Goal: Browse casually

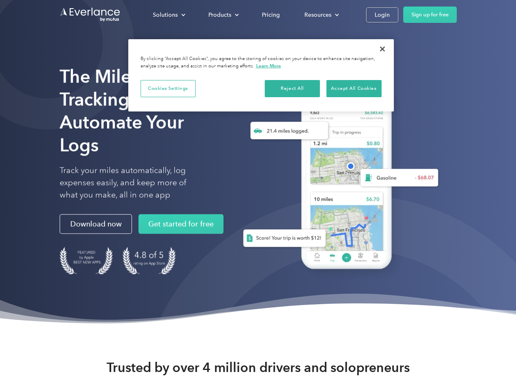
click at [169, 15] on div "Solutions" at bounding box center [165, 15] width 25 height 10
click at [223, 15] on div "Products" at bounding box center [219, 15] width 23 height 10
click at [321, 15] on div "Resources" at bounding box center [318, 15] width 27 height 10
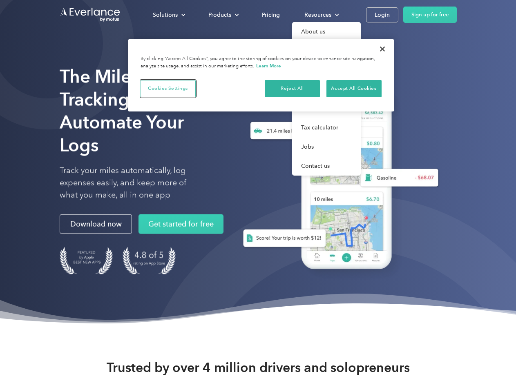
click at [168, 88] on button "Cookies Settings" at bounding box center [168, 88] width 55 height 17
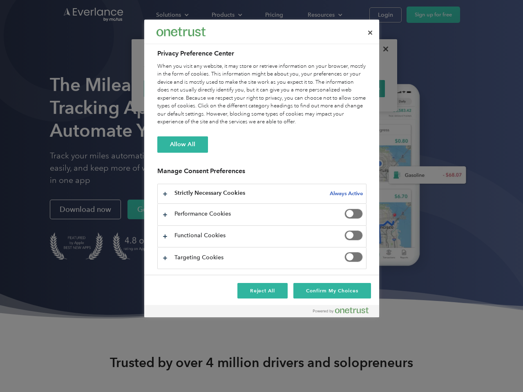
click at [293, 88] on div "When you visit any website, it may store or retrieve information on your browse…" at bounding box center [261, 95] width 209 height 64
click at [354, 88] on div "When you visit any website, it may store or retrieve information on your browse…" at bounding box center [261, 95] width 209 height 64
click at [383, 49] on div at bounding box center [261, 196] width 523 height 392
